Goal: Find specific page/section: Find specific page/section

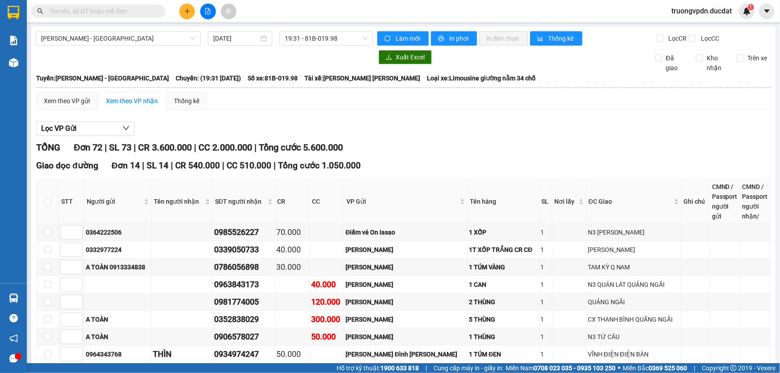
click at [84, 17] on span at bounding box center [98, 10] width 134 height 13
click at [85, 14] on input "text" at bounding box center [101, 11] width 105 height 10
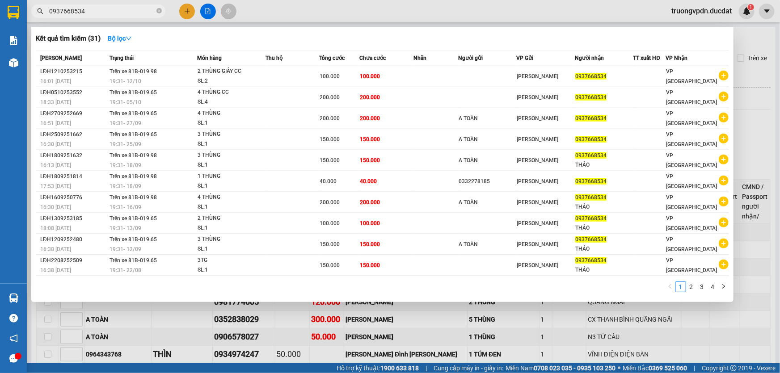
type input "0937668534"
click at [299, 319] on div at bounding box center [390, 186] width 780 height 373
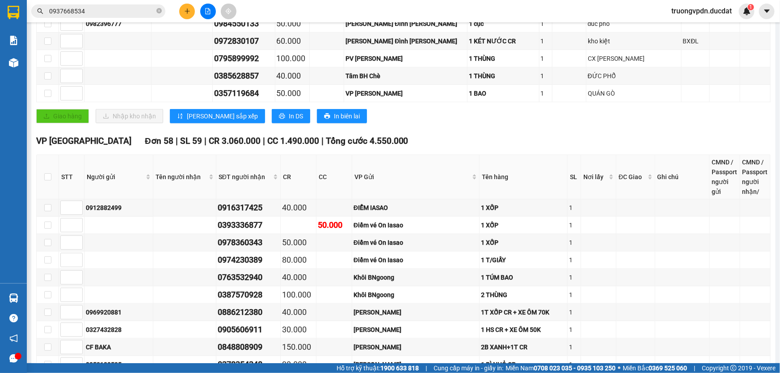
scroll to position [528, 0]
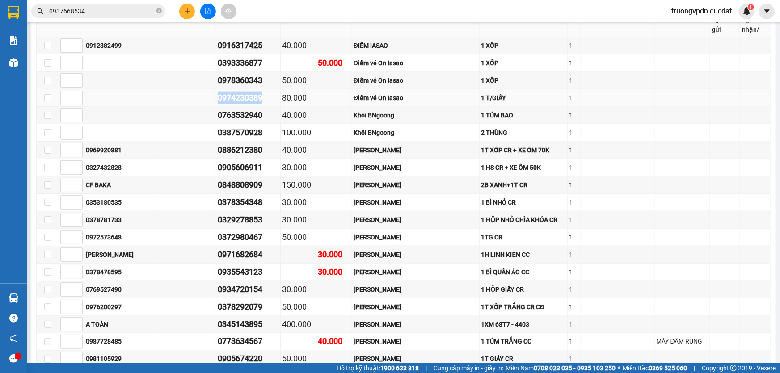
drag, startPoint x: 280, startPoint y: 96, endPoint x: 232, endPoint y: 97, distance: 48.7
click at [232, 97] on td "0974230389" at bounding box center [248, 97] width 64 height 17
copy div "0974230389"
click at [157, 10] on icon "close-circle" at bounding box center [158, 10] width 5 height 5
drag, startPoint x: 90, startPoint y: 16, endPoint x: 217, endPoint y: 9, distance: 127.6
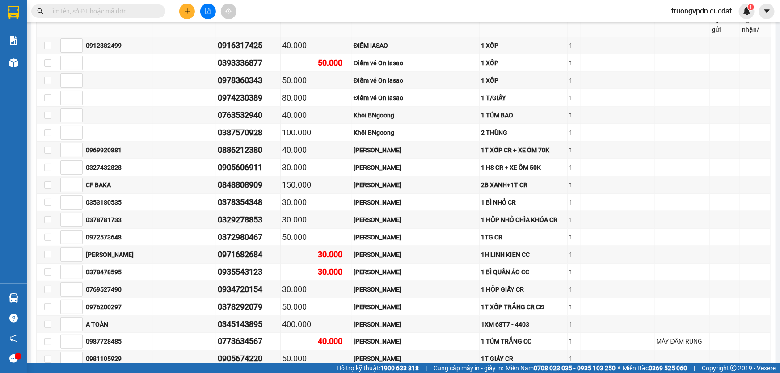
click at [89, 15] on span at bounding box center [98, 10] width 134 height 13
click at [126, 14] on input "text" at bounding box center [101, 11] width 105 height 10
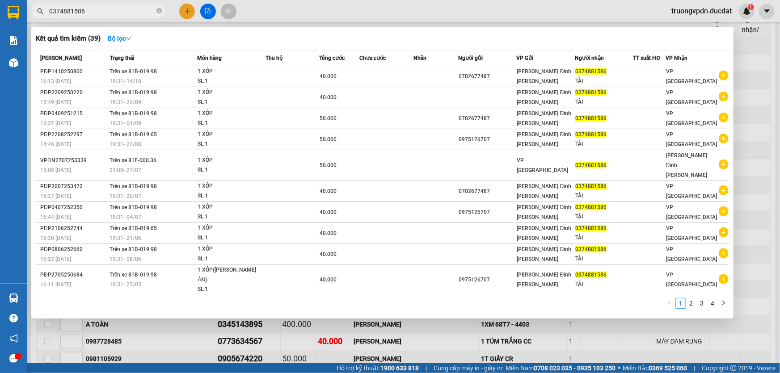
type input "0374881586"
click at [159, 12] on icon "close-circle" at bounding box center [158, 10] width 5 height 5
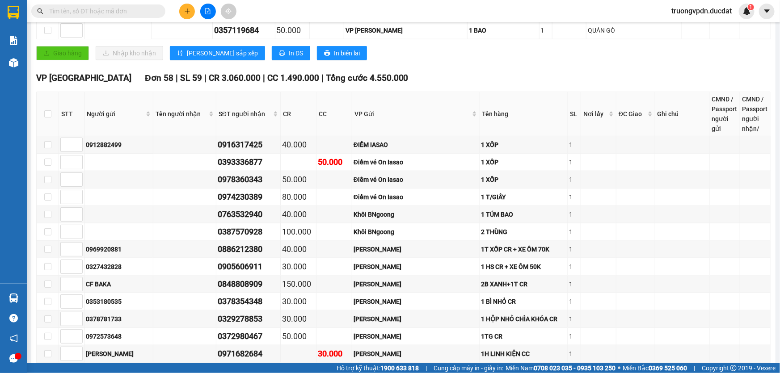
scroll to position [284, 0]
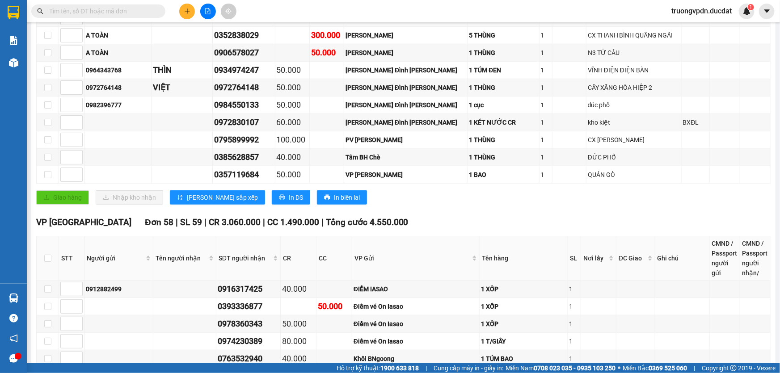
drag, startPoint x: 115, startPoint y: 10, endPoint x: 779, endPoint y: 152, distance: 679.6
click at [115, 10] on input "text" at bounding box center [101, 11] width 105 height 10
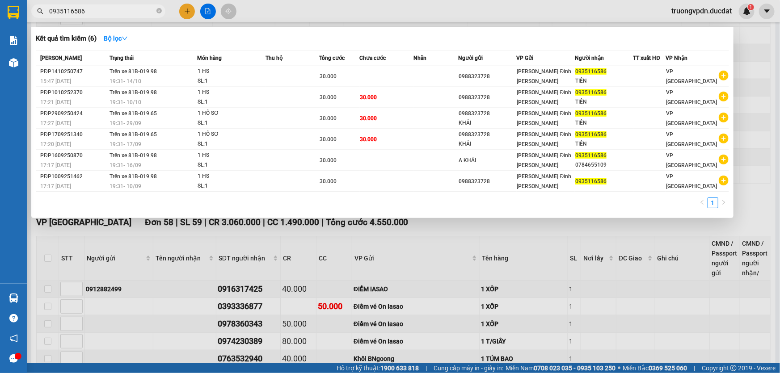
type input "0935116586"
click at [157, 12] on icon "close-circle" at bounding box center [158, 10] width 5 height 5
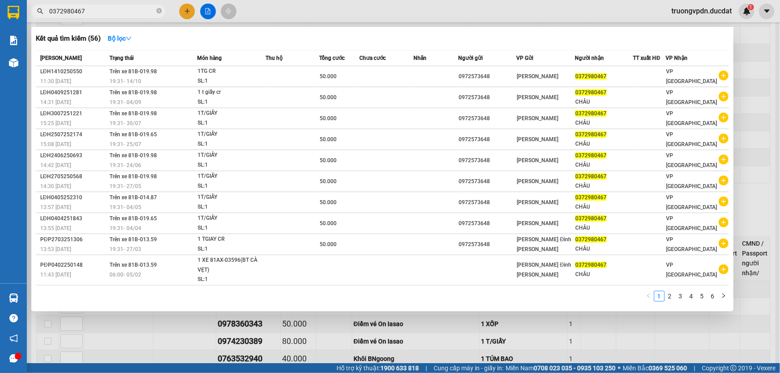
type input "0372980467"
click at [160, 10] on icon "close-circle" at bounding box center [158, 10] width 5 height 5
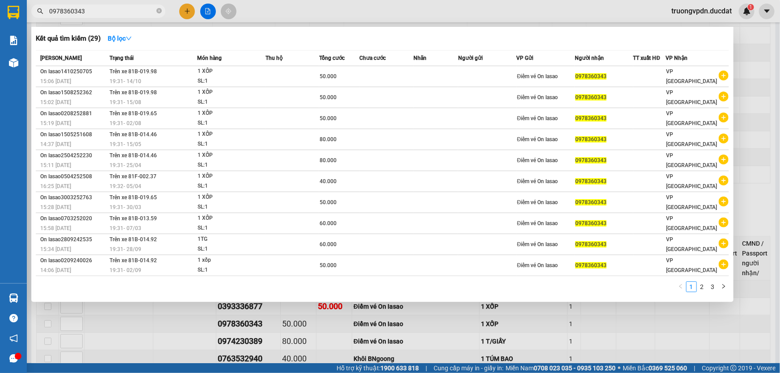
type input "0978360343"
click at [160, 10] on icon "close-circle" at bounding box center [158, 10] width 5 height 5
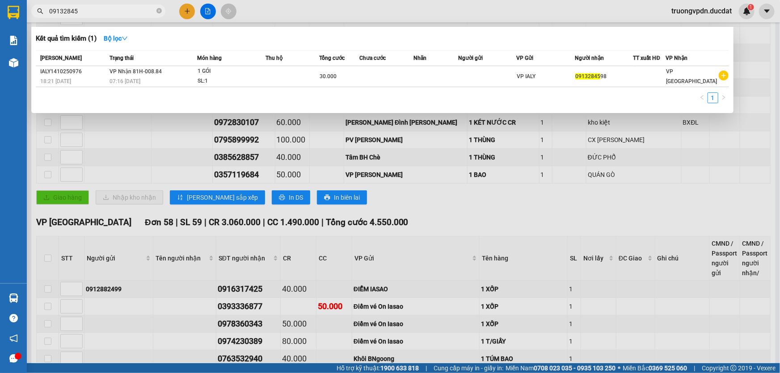
click at [116, 9] on input "09132845" at bounding box center [101, 11] width 105 height 10
type input "0913284598"
click at [158, 12] on icon "close-circle" at bounding box center [158, 10] width 5 height 5
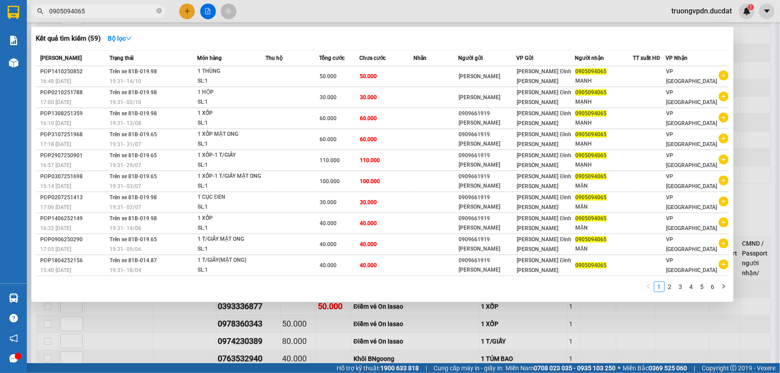
type input "0905094065"
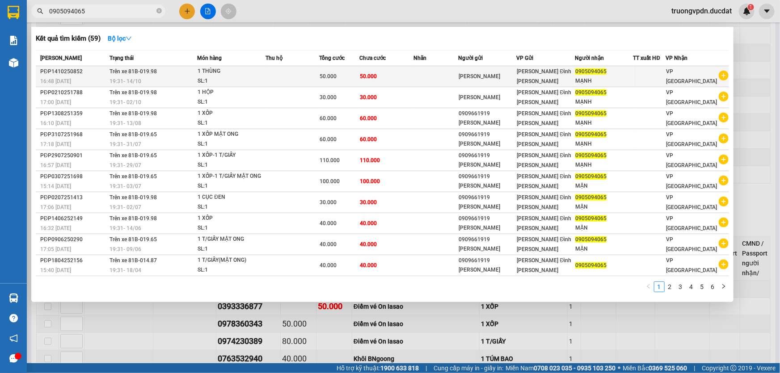
click at [478, 77] on div "[PERSON_NAME]" at bounding box center [487, 76] width 57 height 9
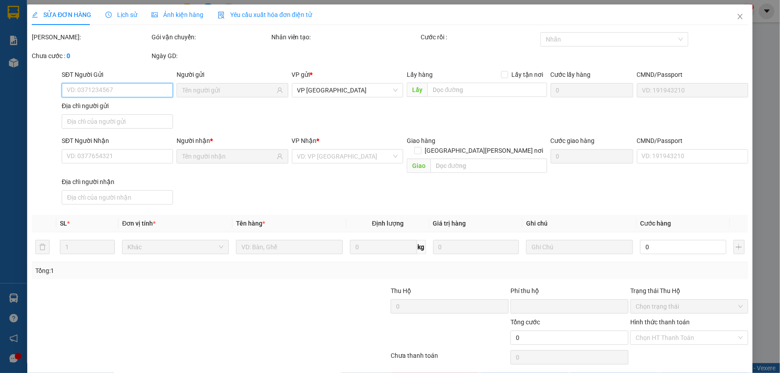
type input "[PERSON_NAME]"
type input "0905094065"
type input "MẠNH"
type input "0"
type input "50.000"
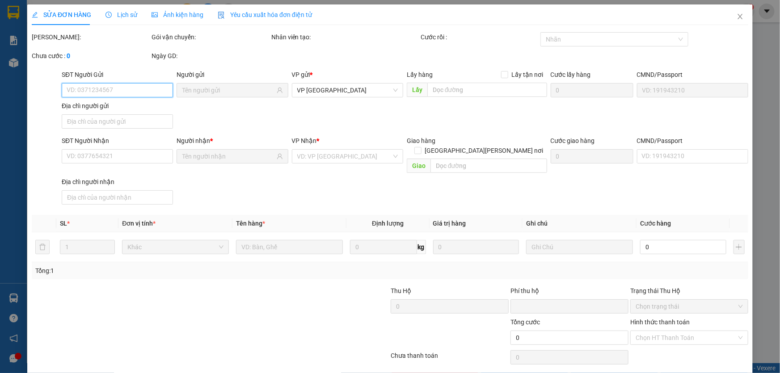
type input "50.000"
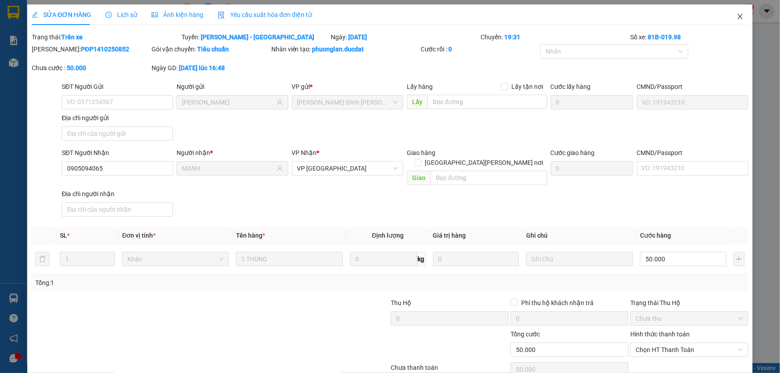
click at [737, 18] on icon "close" at bounding box center [740, 16] width 7 height 7
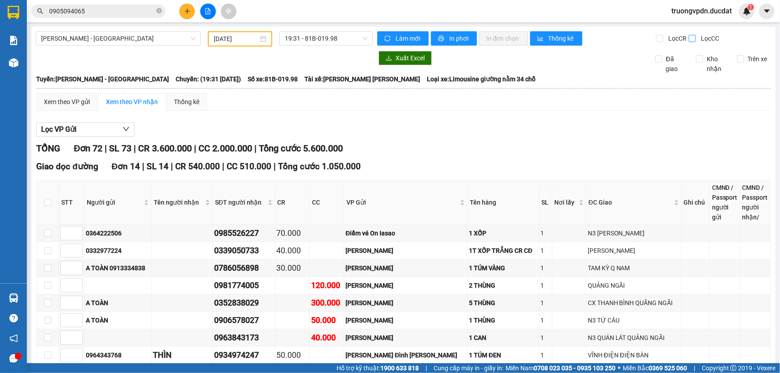
click at [689, 40] on input "Lọc CC" at bounding box center [693, 38] width 8 height 7
checkbox input "true"
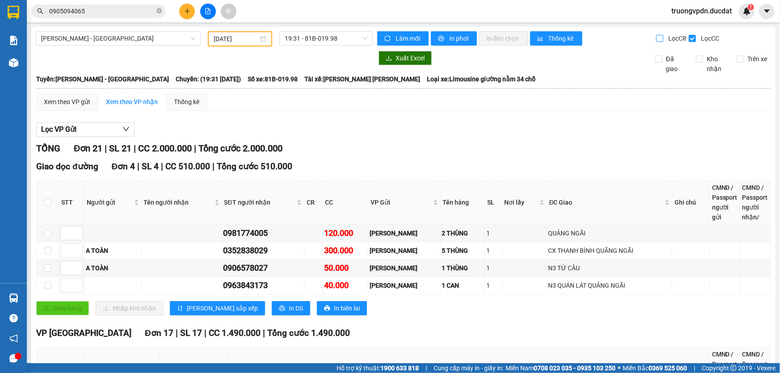
click at [656, 38] on input "Lọc CR" at bounding box center [660, 38] width 8 height 7
checkbox input "true"
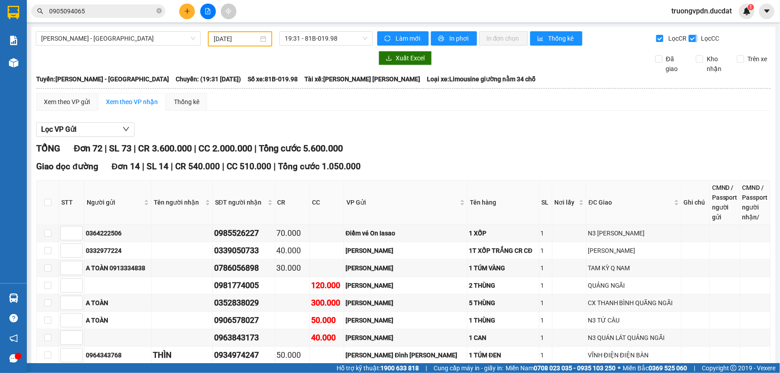
click at [689, 41] on input "Lọc CC" at bounding box center [693, 38] width 8 height 7
checkbox input "false"
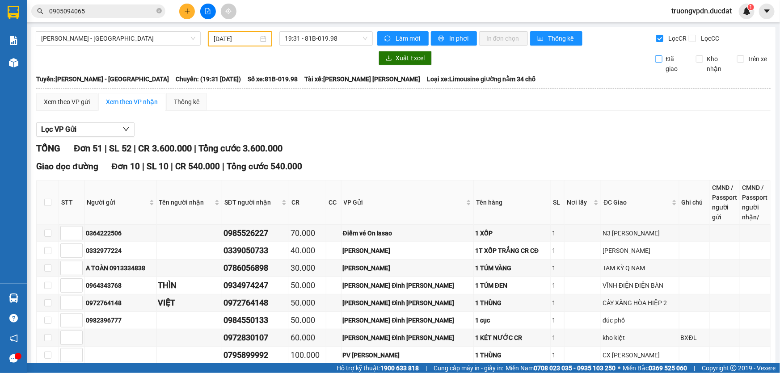
click at [655, 57] on input "Đã giao" at bounding box center [658, 58] width 7 height 7
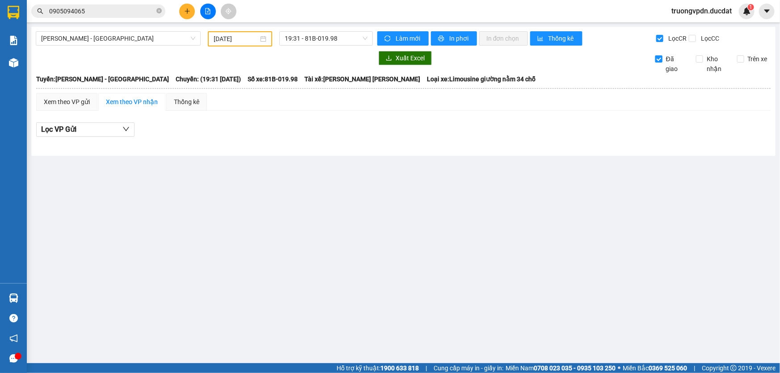
click at [657, 58] on input "Đã giao" at bounding box center [658, 58] width 7 height 7
checkbox input "false"
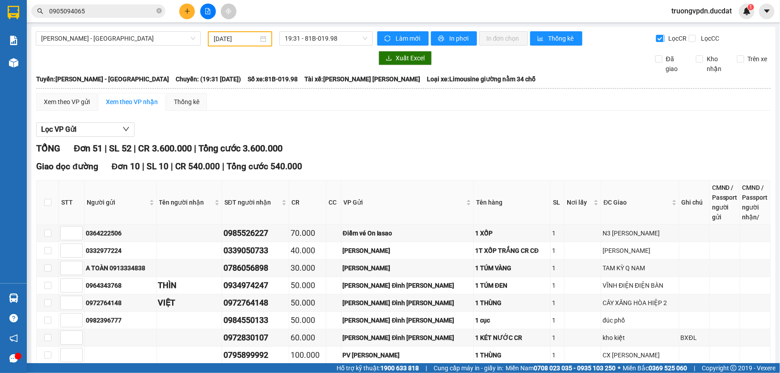
click at [656, 39] on input "Lọc CR" at bounding box center [660, 38] width 8 height 7
checkbox input "false"
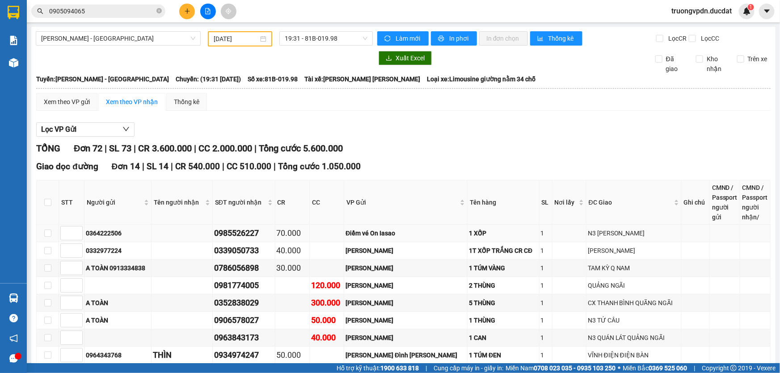
click at [380, 237] on div "Điểm vé On Iasao" at bounding box center [405, 233] width 120 height 10
click at [305, 237] on div "70.000" at bounding box center [292, 233] width 31 height 13
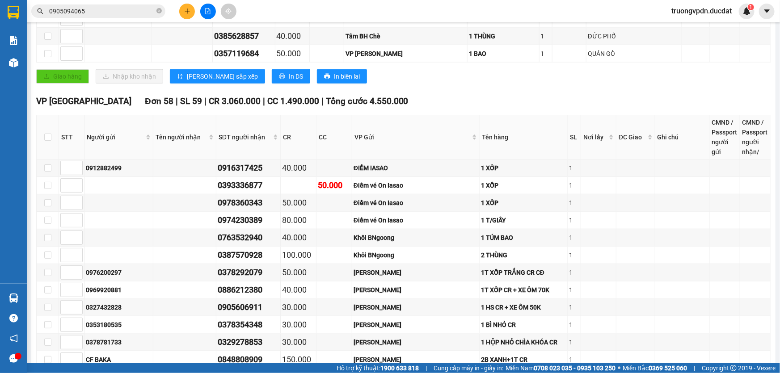
scroll to position [244, 0]
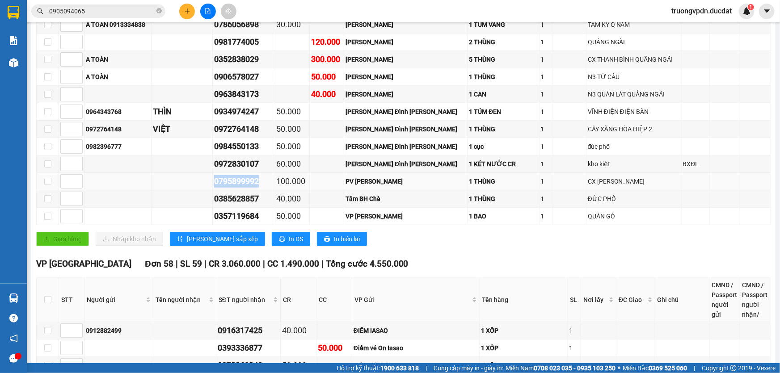
drag, startPoint x: 228, startPoint y: 179, endPoint x: 276, endPoint y: 175, distance: 48.4
click at [274, 179] on div "0795899992" at bounding box center [243, 181] width 59 height 13
copy div "0795899992"
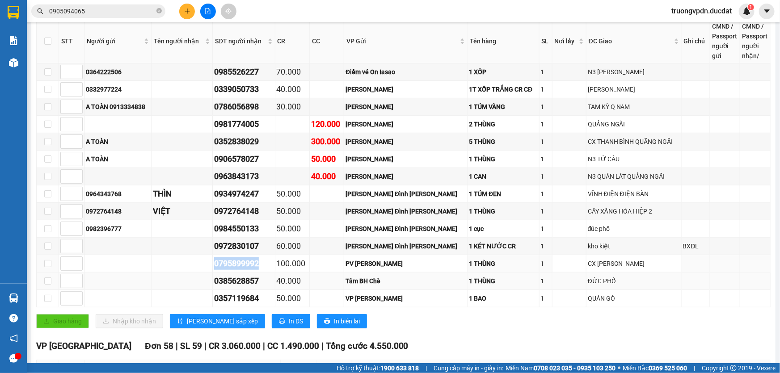
scroll to position [162, 0]
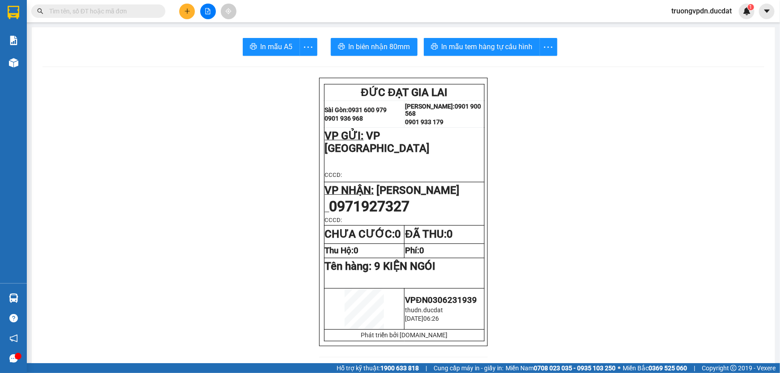
click at [144, 14] on input "text" at bounding box center [101, 11] width 105 height 10
paste input "0974230389"
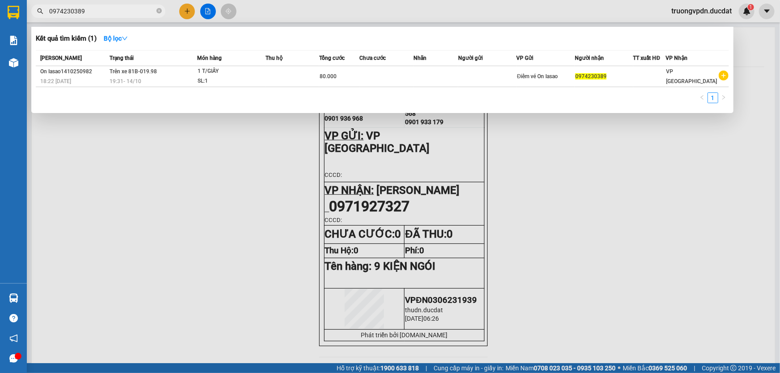
type input "0974230389"
click at [246, 136] on div at bounding box center [390, 186] width 780 height 373
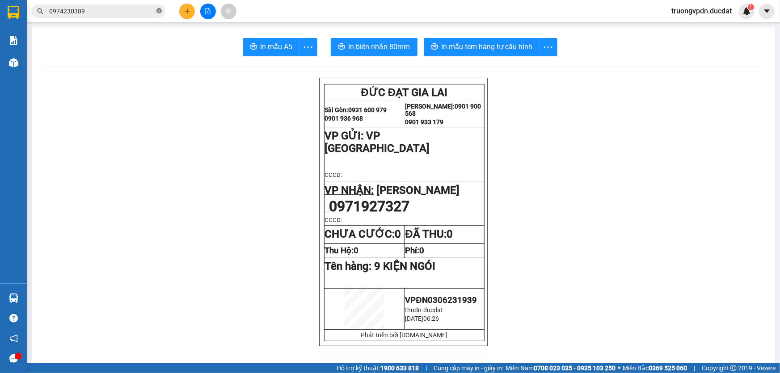
click at [161, 12] on icon "close-circle" at bounding box center [158, 10] width 5 height 5
paste input "0795899992"
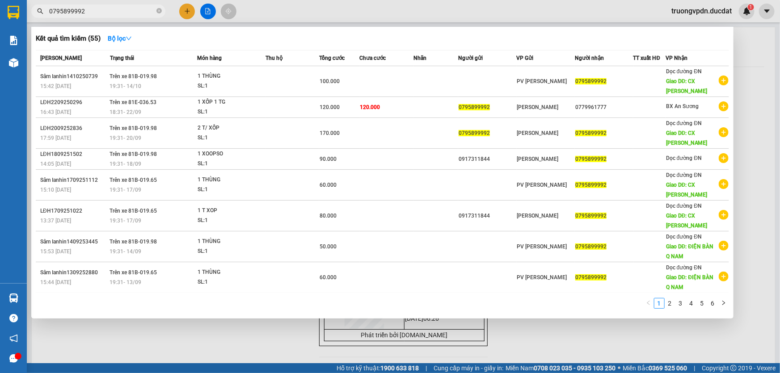
type input "0795899992"
